Goal: Information Seeking & Learning: Check status

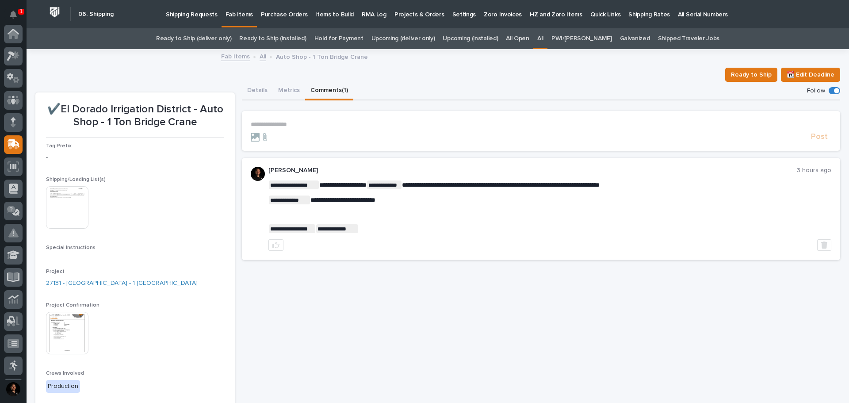
scroll to position [111, 0]
click at [260, 55] on link "All" at bounding box center [263, 56] width 7 height 10
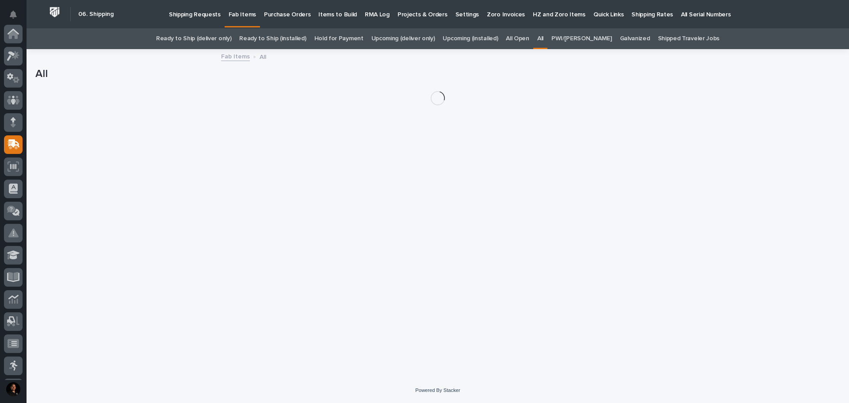
scroll to position [111, 0]
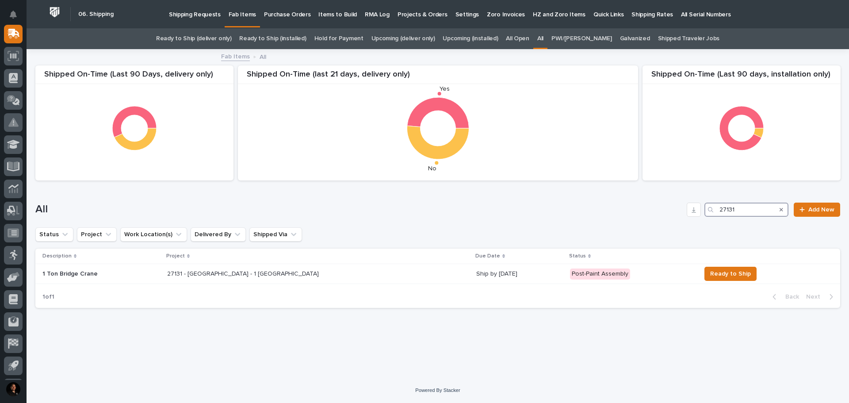
drag, startPoint x: 732, startPoint y: 210, endPoint x: 707, endPoint y: 207, distance: 25.0
click at [707, 207] on div "27131" at bounding box center [746, 209] width 84 height 14
drag, startPoint x: 746, startPoint y: 204, endPoint x: 691, endPoint y: 206, distance: 54.8
click at [691, 206] on div "All 27131 Add New" at bounding box center [437, 209] width 805 height 14
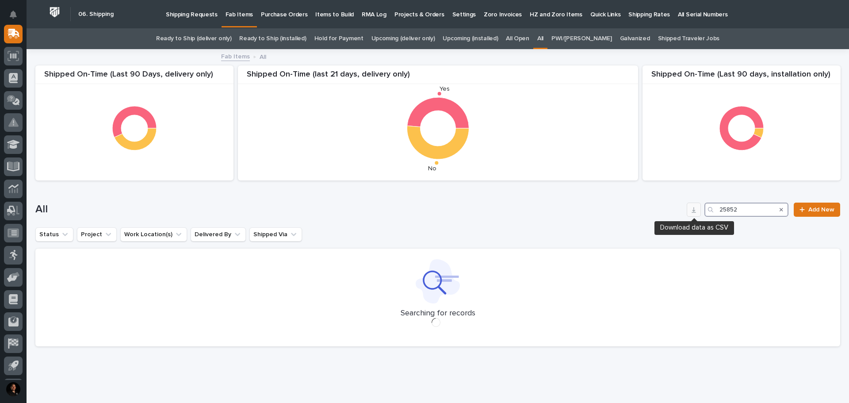
type input "25852"
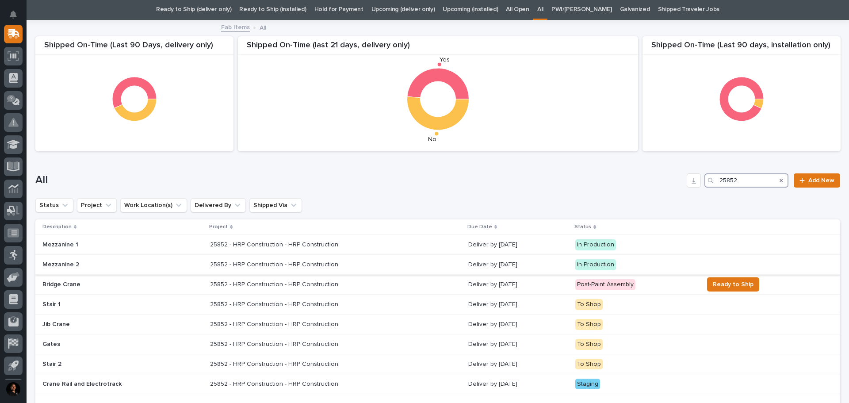
scroll to position [44, 0]
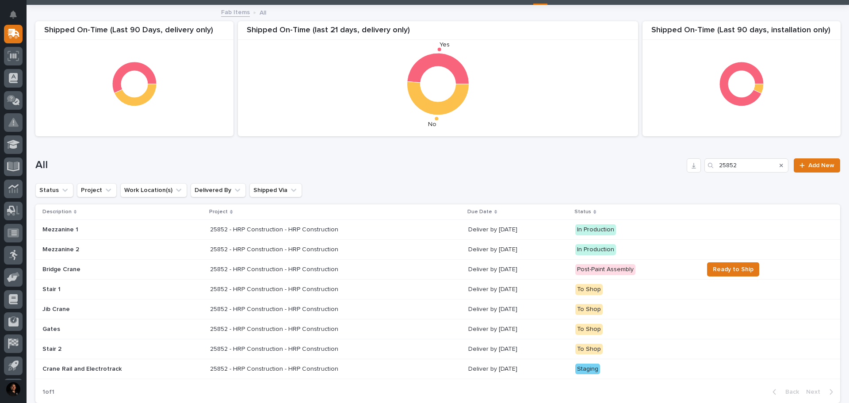
click at [321, 270] on p "25852 - HRP Construction - HRP Construction" at bounding box center [275, 268] width 130 height 9
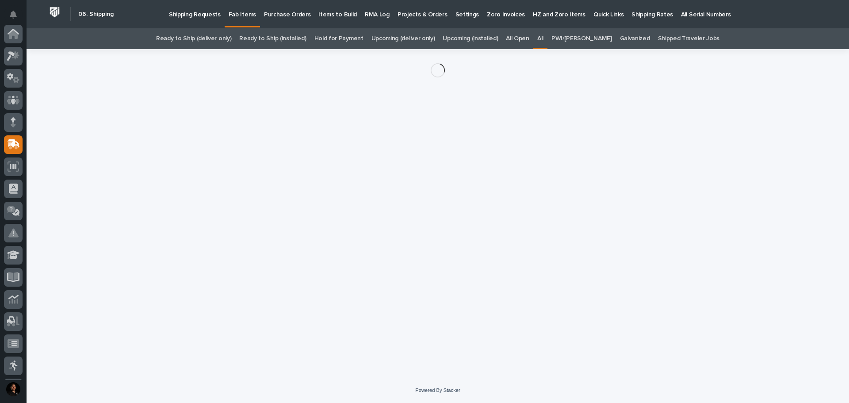
scroll to position [111, 0]
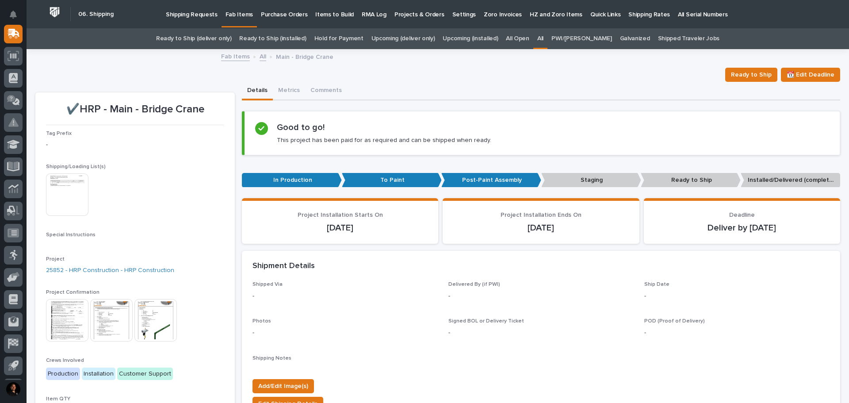
click at [111, 319] on img at bounding box center [111, 320] width 42 height 42
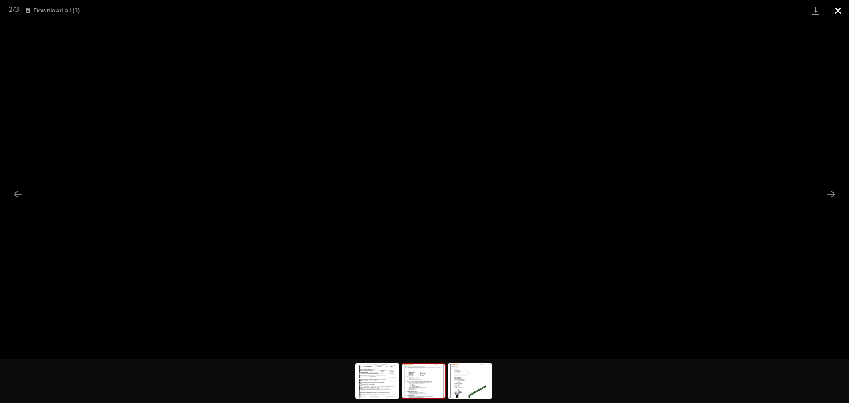
click at [839, 9] on button "Close gallery" at bounding box center [838, 10] width 22 height 21
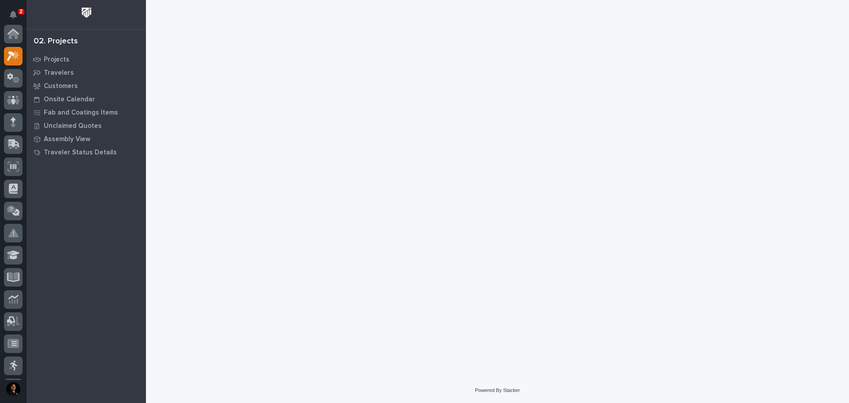
scroll to position [22, 0]
click at [14, 20] on button "Notifications" at bounding box center [13, 14] width 19 height 19
click at [374, 44] on div at bounding box center [497, 177] width 694 height 355
